Goal: Find specific fact: Find specific fact

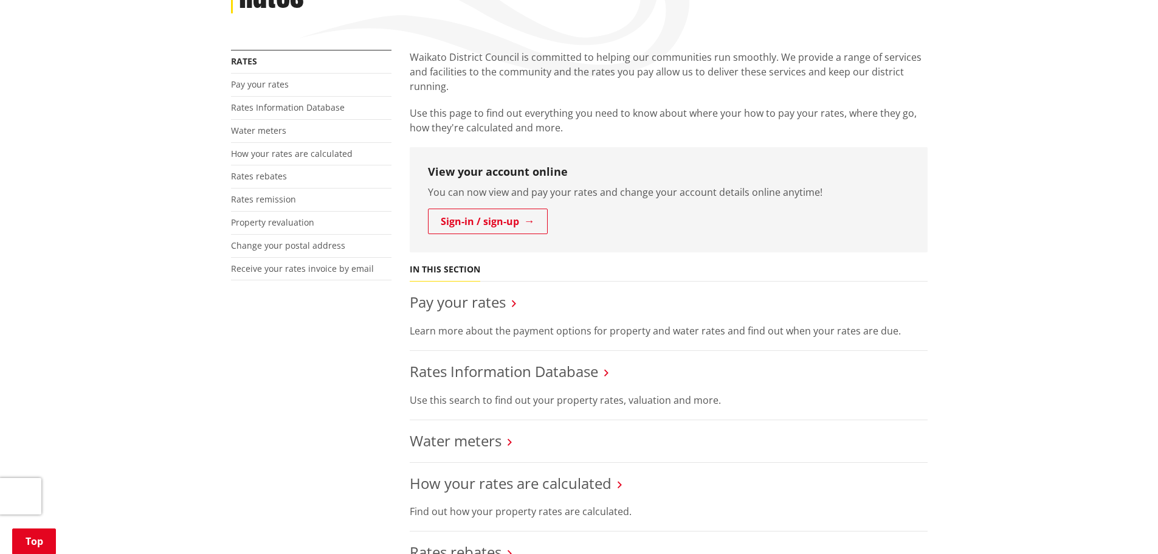
scroll to position [243, 0]
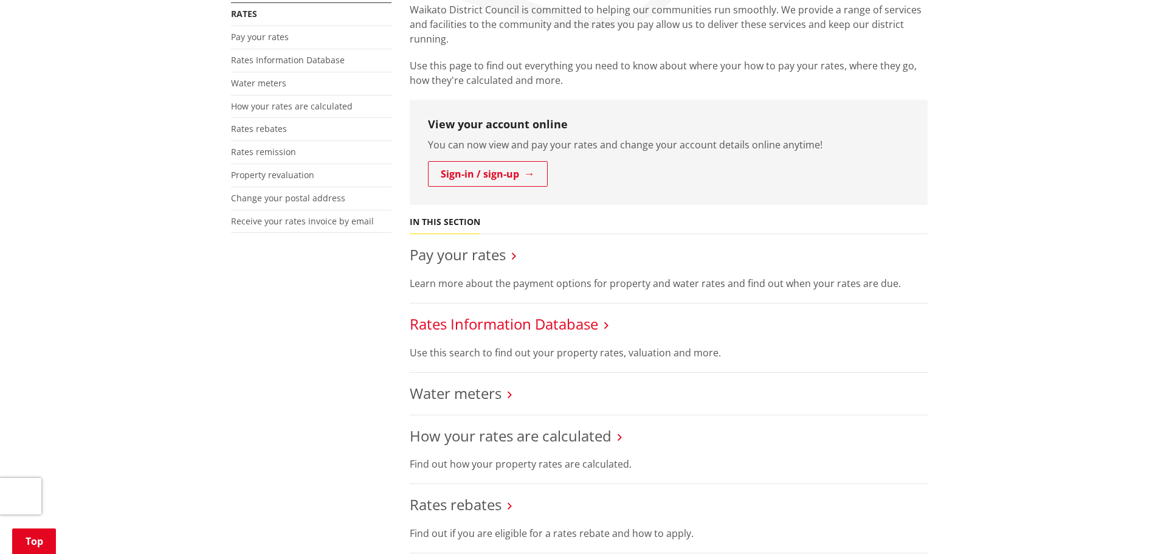
click at [559, 324] on link "Rates Information Database" at bounding box center [504, 324] width 189 height 20
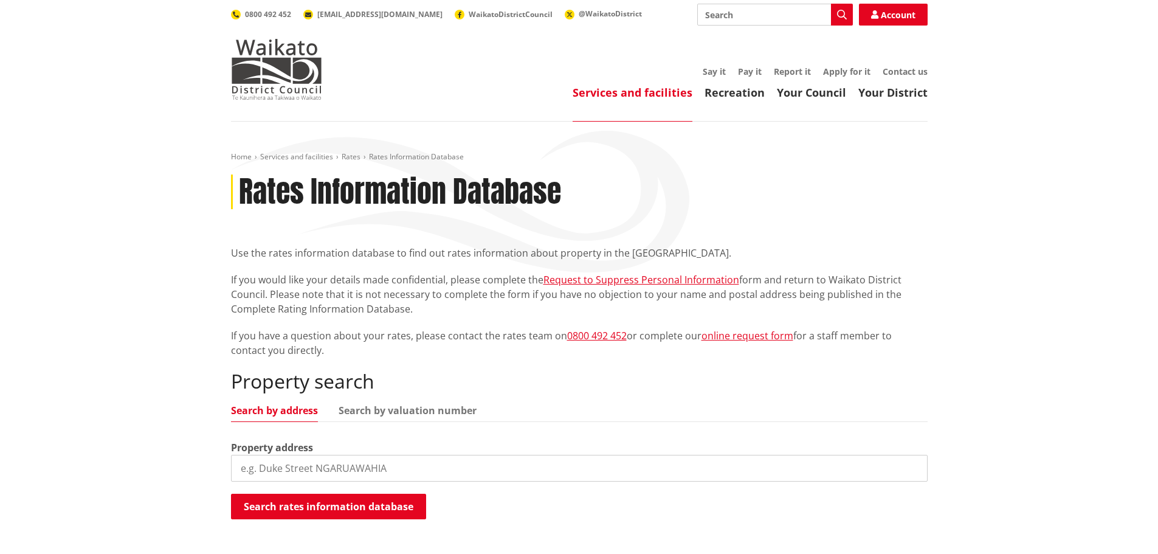
click at [372, 471] on input "search" at bounding box center [579, 468] width 697 height 27
click at [401, 507] on button "Search rates information database" at bounding box center [328, 507] width 195 height 26
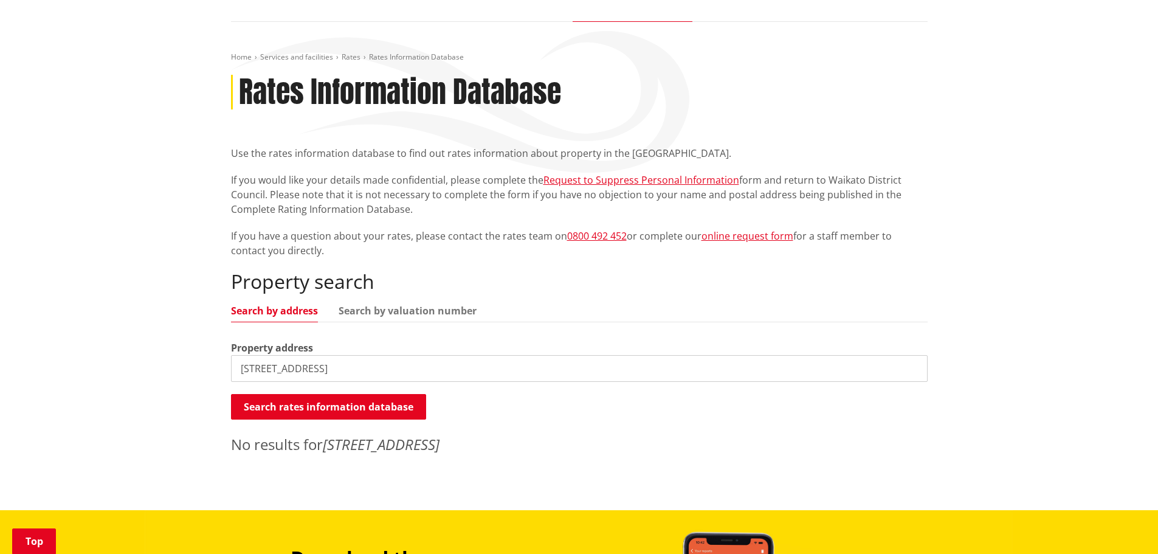
scroll to position [243, 0]
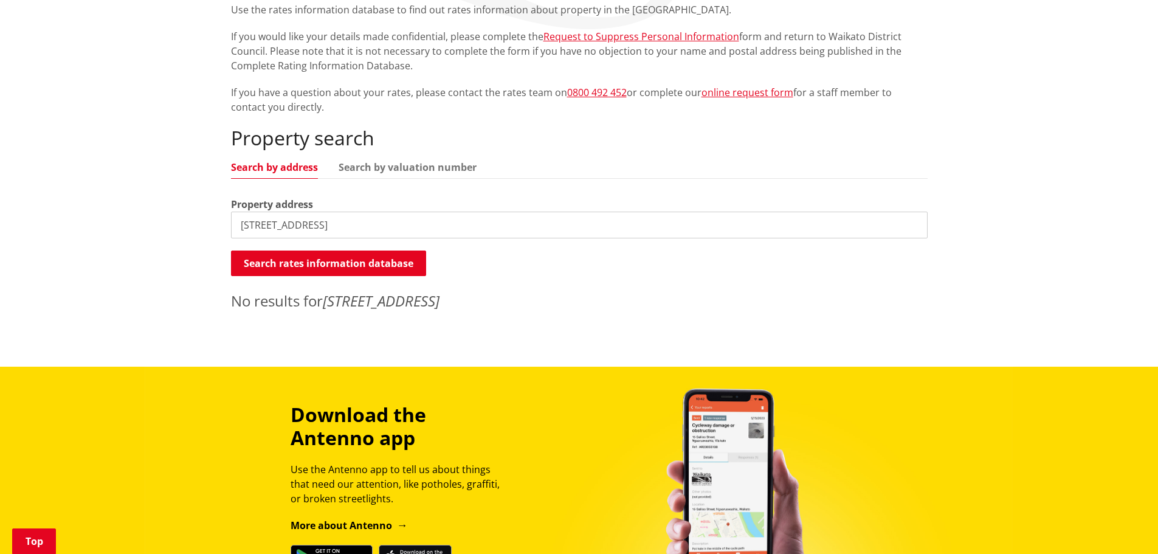
drag, startPoint x: 355, startPoint y: 226, endPoint x: 164, endPoint y: 212, distance: 192.1
click at [163, 219] on div "Home Services and facilities Rates Rates Information Database Rates Information…" at bounding box center [579, 122] width 1158 height 488
type input "631 kohanga road"
click at [287, 267] on button "Search rates information database" at bounding box center [328, 264] width 195 height 26
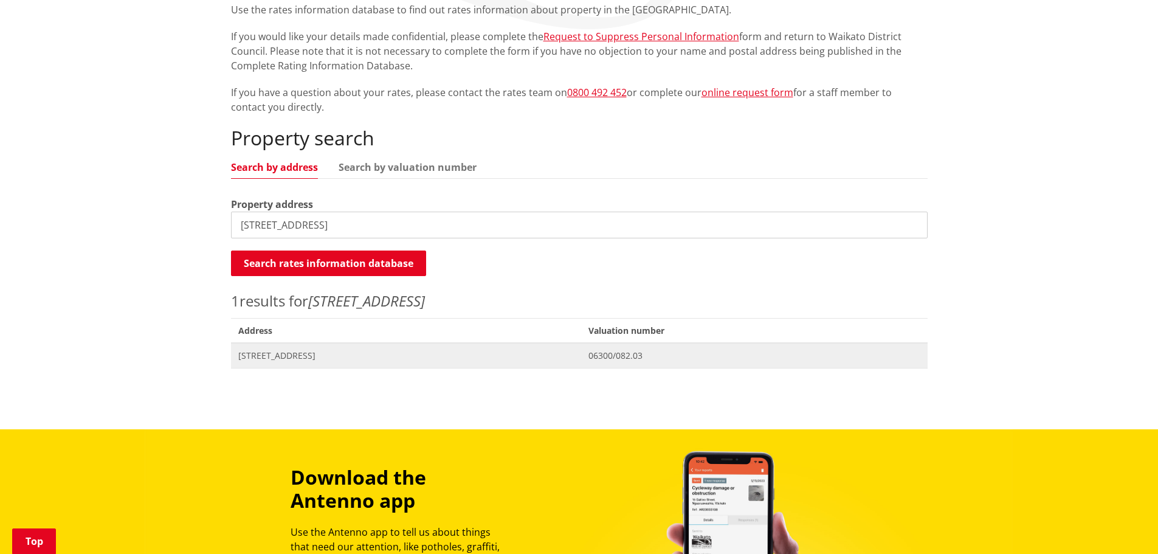
click at [331, 356] on span "631 Kohanga Road TUAKAU" at bounding box center [406, 356] width 336 height 12
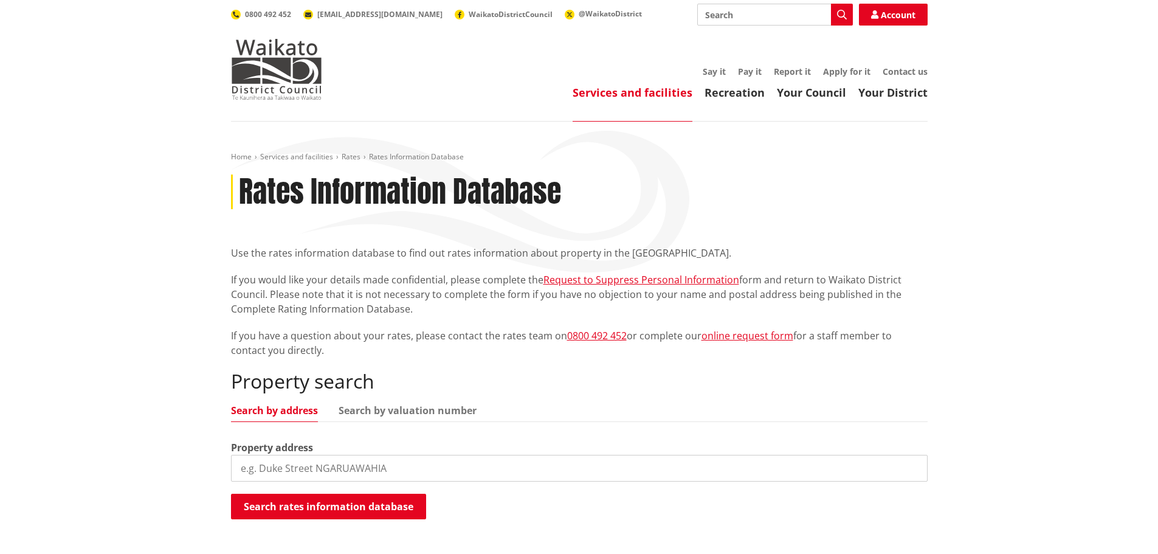
scroll to position [243, 0]
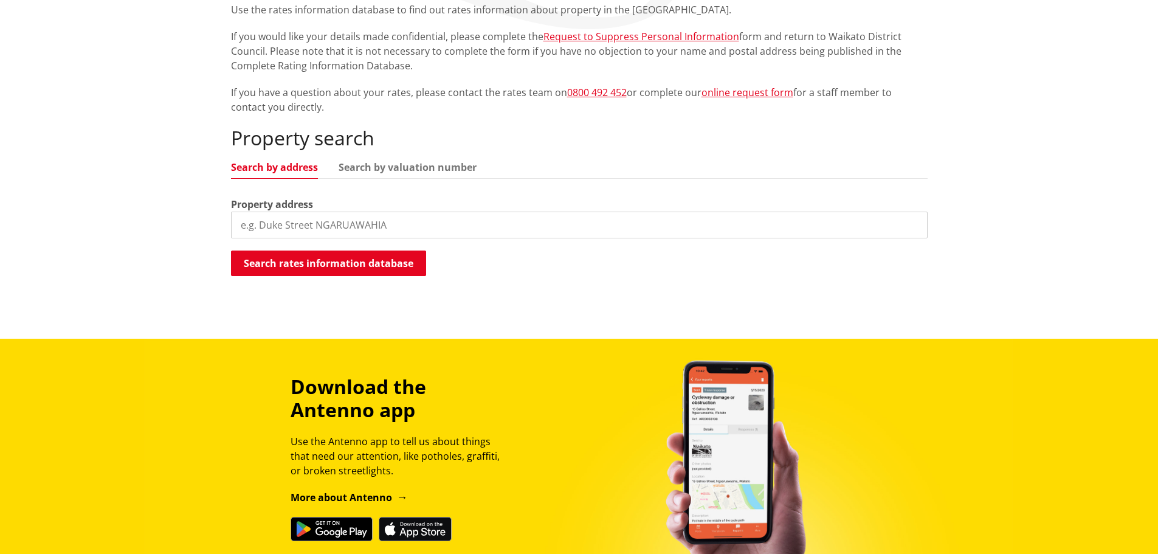
click at [408, 224] on input "search" at bounding box center [579, 225] width 697 height 27
type input "[STREET_ADDRESS]"
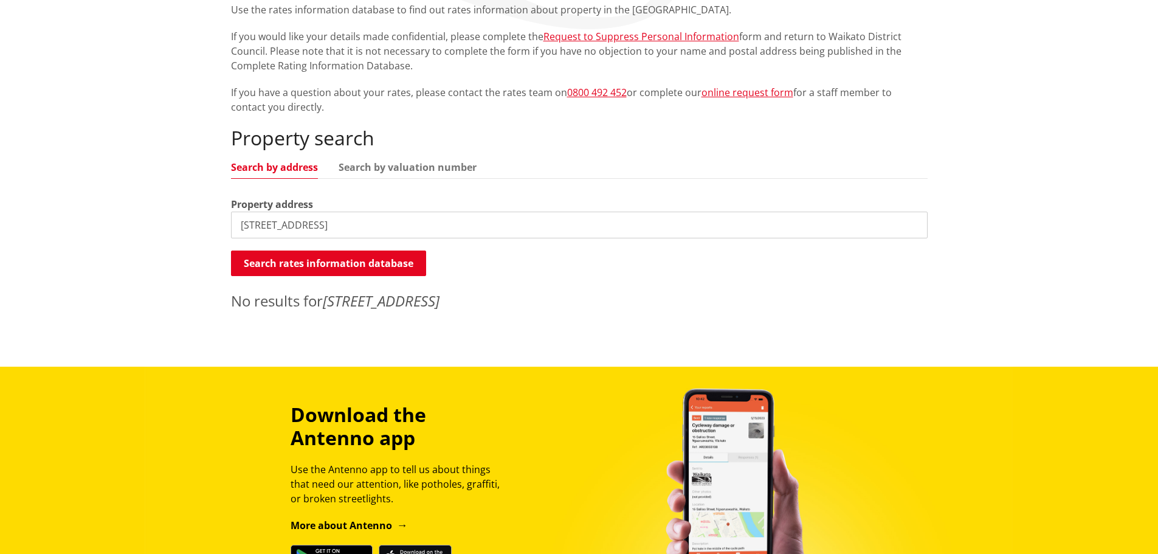
click at [259, 226] on input "[STREET_ADDRESS]" at bounding box center [579, 225] width 697 height 27
drag, startPoint x: 283, startPoint y: 219, endPoint x: 173, endPoint y: 208, distance: 110.6
click at [173, 208] on div "Home Services and facilities Rates Rates Information Database Rates Information…" at bounding box center [579, 122] width 1158 height 488
